Goal: Use online tool/utility: Utilize a website feature to perform a specific function

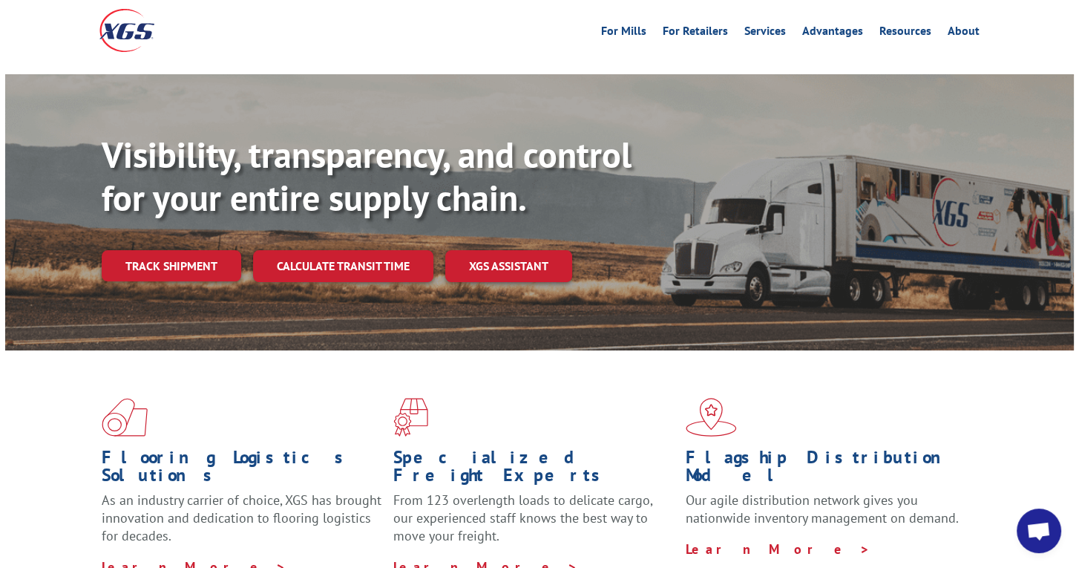
scroll to position [49, 0]
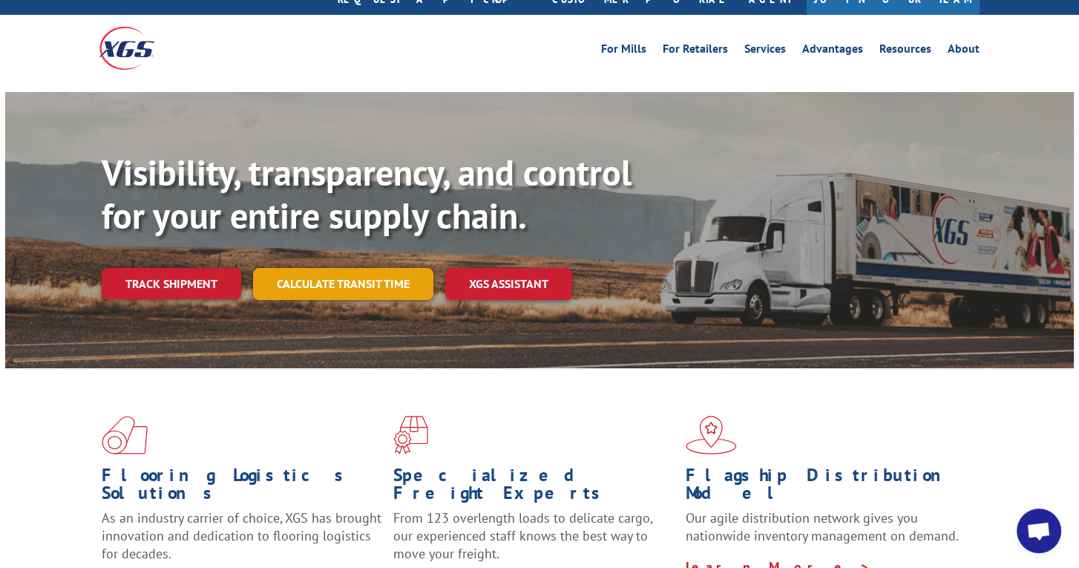
click at [370, 268] on link "Calculate transit time" at bounding box center [343, 284] width 180 height 32
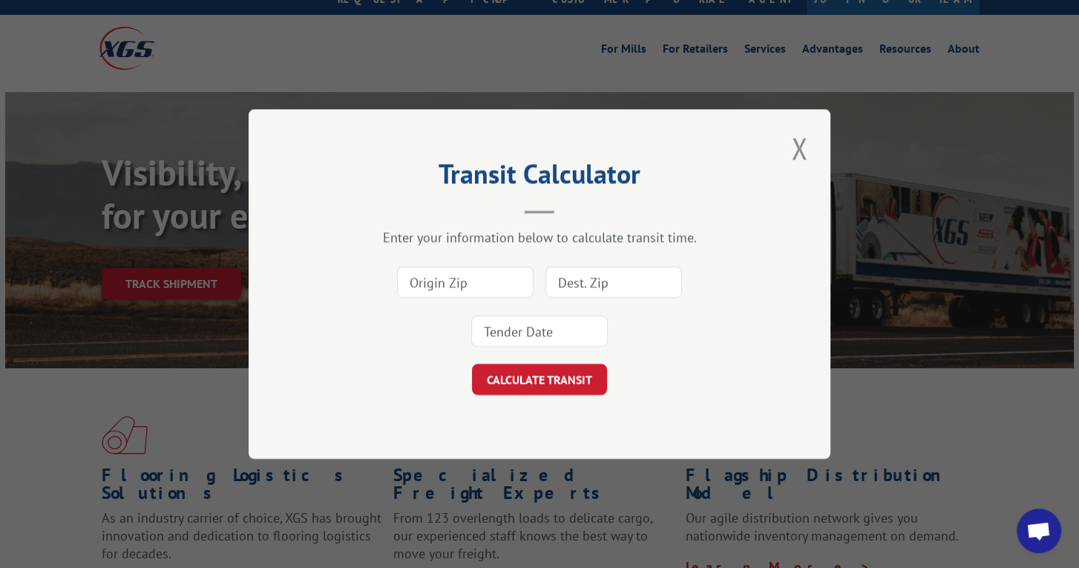
click at [477, 278] on input at bounding box center [465, 281] width 137 height 31
type input "30721"
click at [591, 279] on input at bounding box center [613, 281] width 137 height 31
type input "80204"
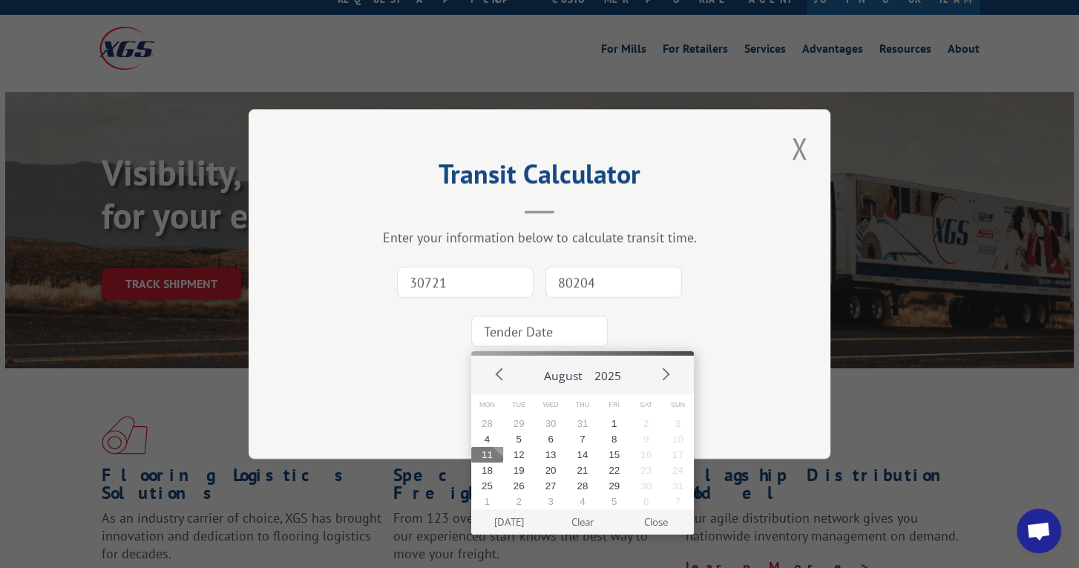
click at [536, 343] on input at bounding box center [539, 330] width 137 height 31
click at [482, 462] on button "11" at bounding box center [487, 455] width 32 height 16
type input "[DATE]"
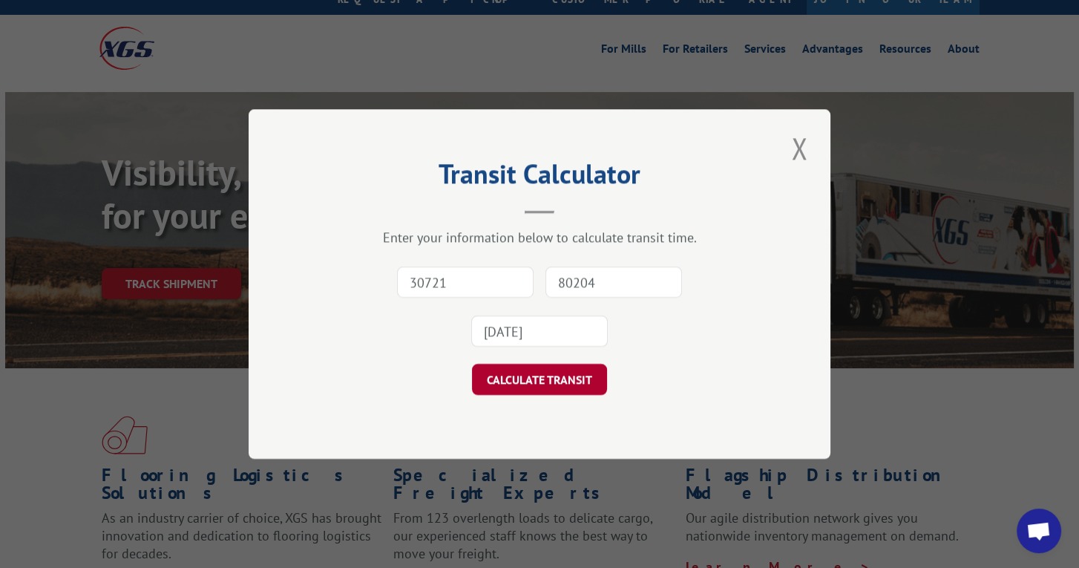
click at [565, 375] on button "CALCULATE TRANSIT" at bounding box center [539, 379] width 135 height 31
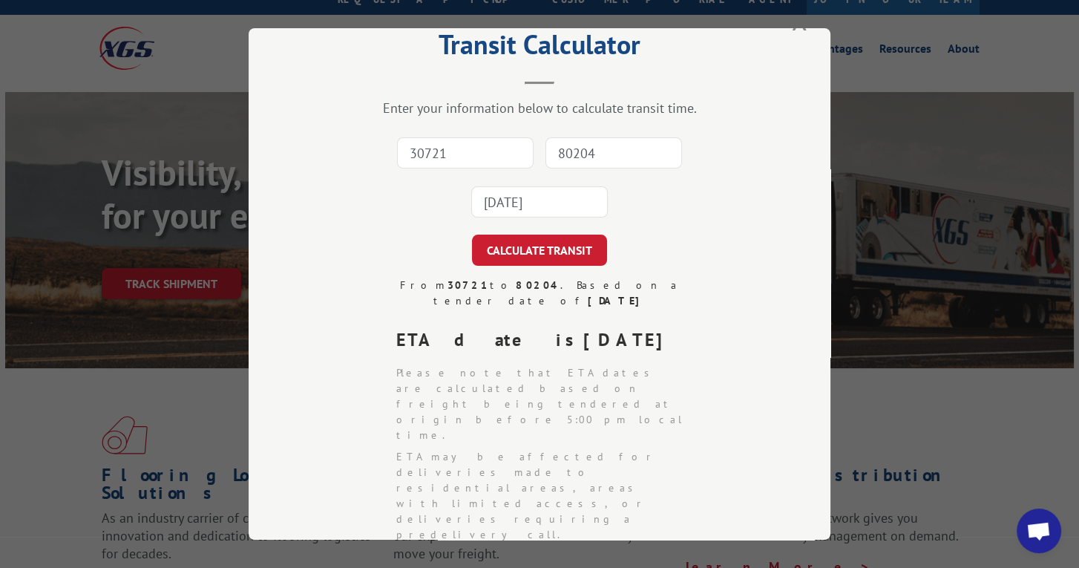
scroll to position [0, 0]
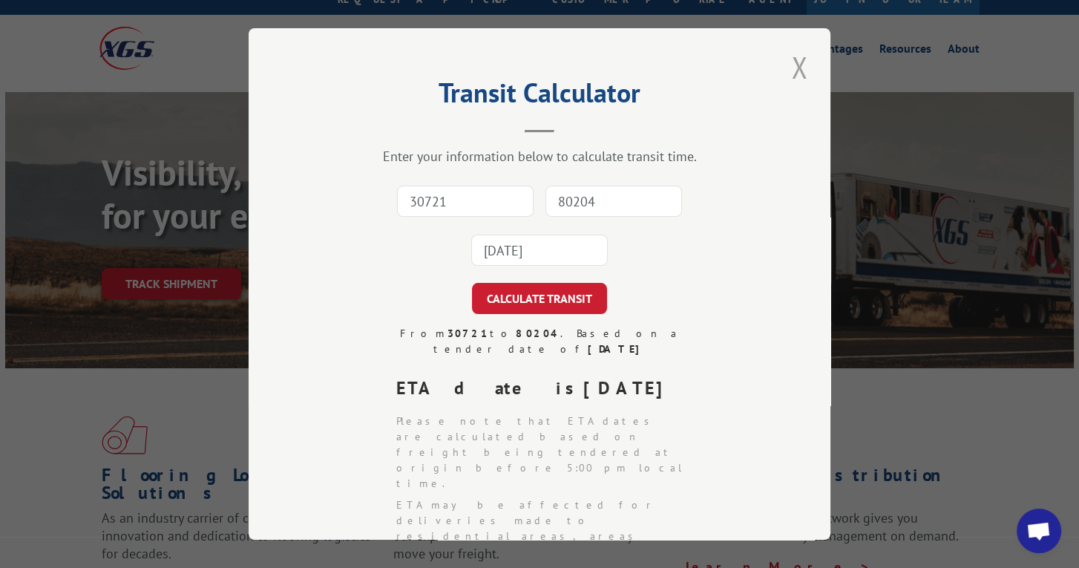
click at [790, 56] on button "Close modal" at bounding box center [799, 67] width 25 height 41
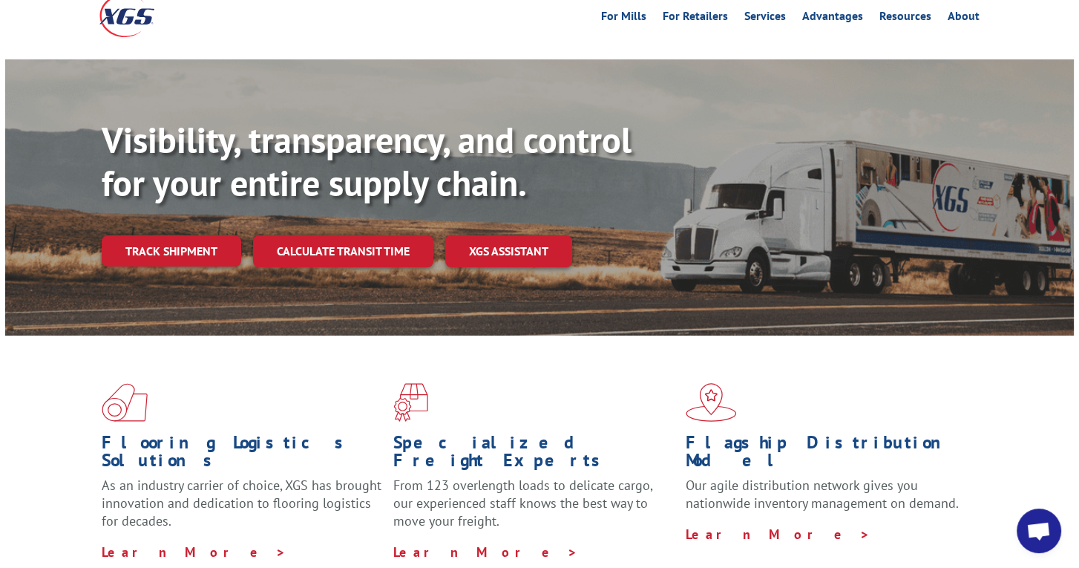
scroll to position [99, 0]
